Goal: Unclear

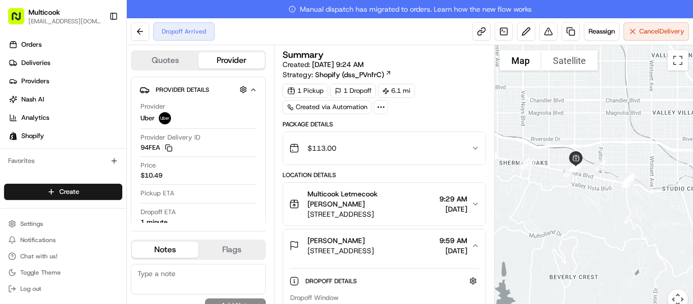
scroll to position [191, 0]
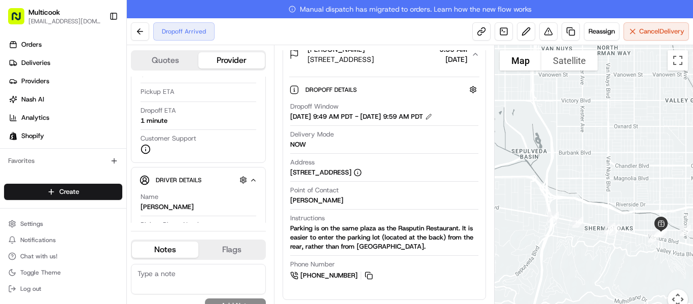
drag, startPoint x: 604, startPoint y: 198, endPoint x: 692, endPoint y: 265, distance: 110.7
click at [692, 265] on div at bounding box center [593, 183] width 198 height 276
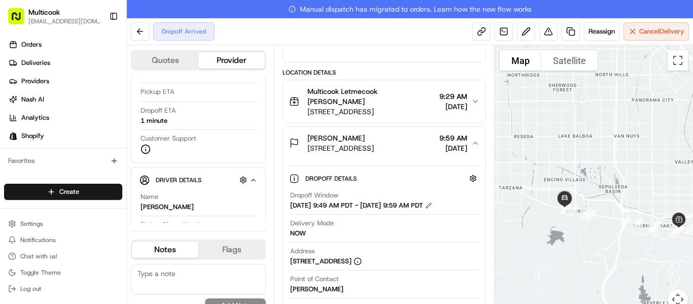
scroll to position [0, 0]
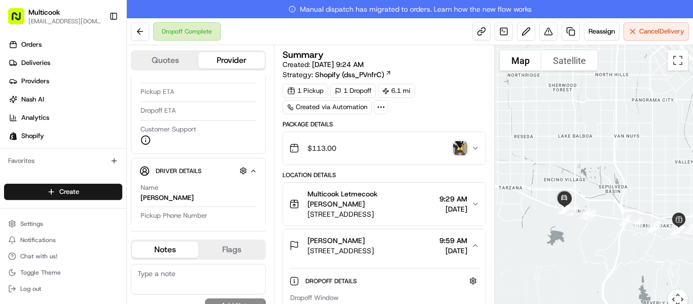
click at [461, 147] on img "button" at bounding box center [460, 148] width 14 height 14
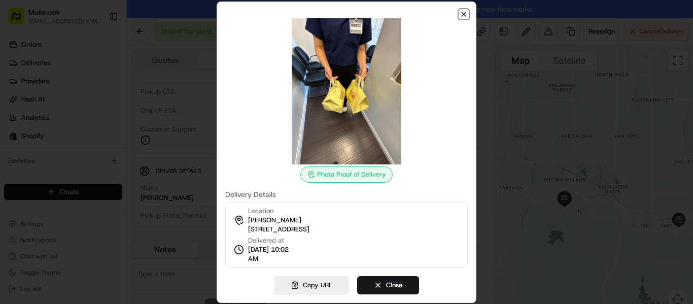
click at [465, 13] on icon "button" at bounding box center [463, 14] width 4 height 4
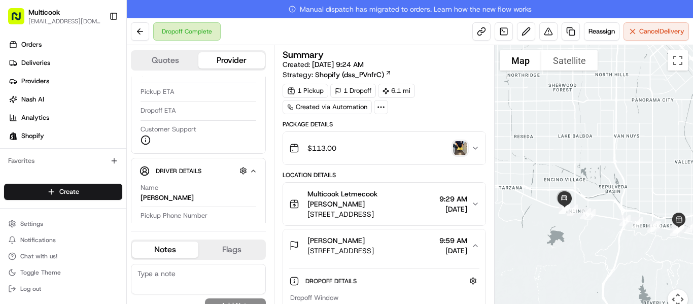
click at [464, 149] on img "button" at bounding box center [460, 148] width 14 height 14
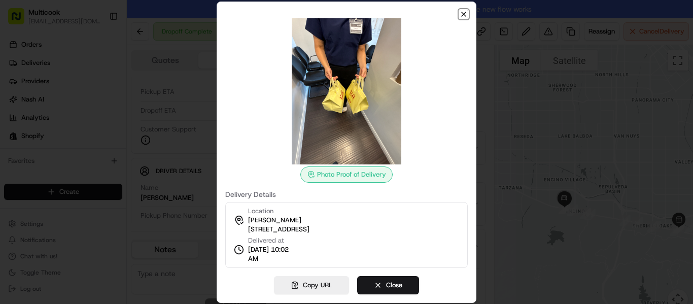
click at [466, 15] on icon "button" at bounding box center [463, 14] width 8 height 8
